Goal: Transaction & Acquisition: Purchase product/service

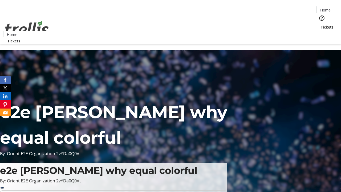
click at [321, 24] on span "Tickets" at bounding box center [327, 27] width 13 height 6
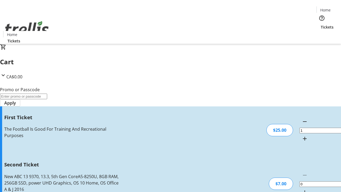
click at [301, 189] on mat-icon "Increment by one" at bounding box center [304, 192] width 6 height 6
type input "2"
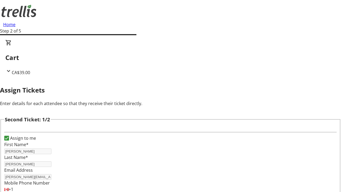
type input "[PERSON_NAME]"
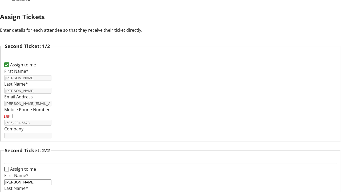
type input "Bosco"
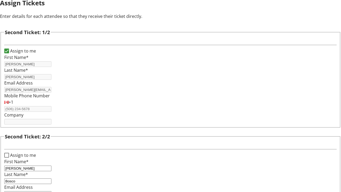
type input "[PERSON_NAME][EMAIL_ADDRESS][DOMAIN_NAME]"
